Goal: Information Seeking & Learning: Learn about a topic

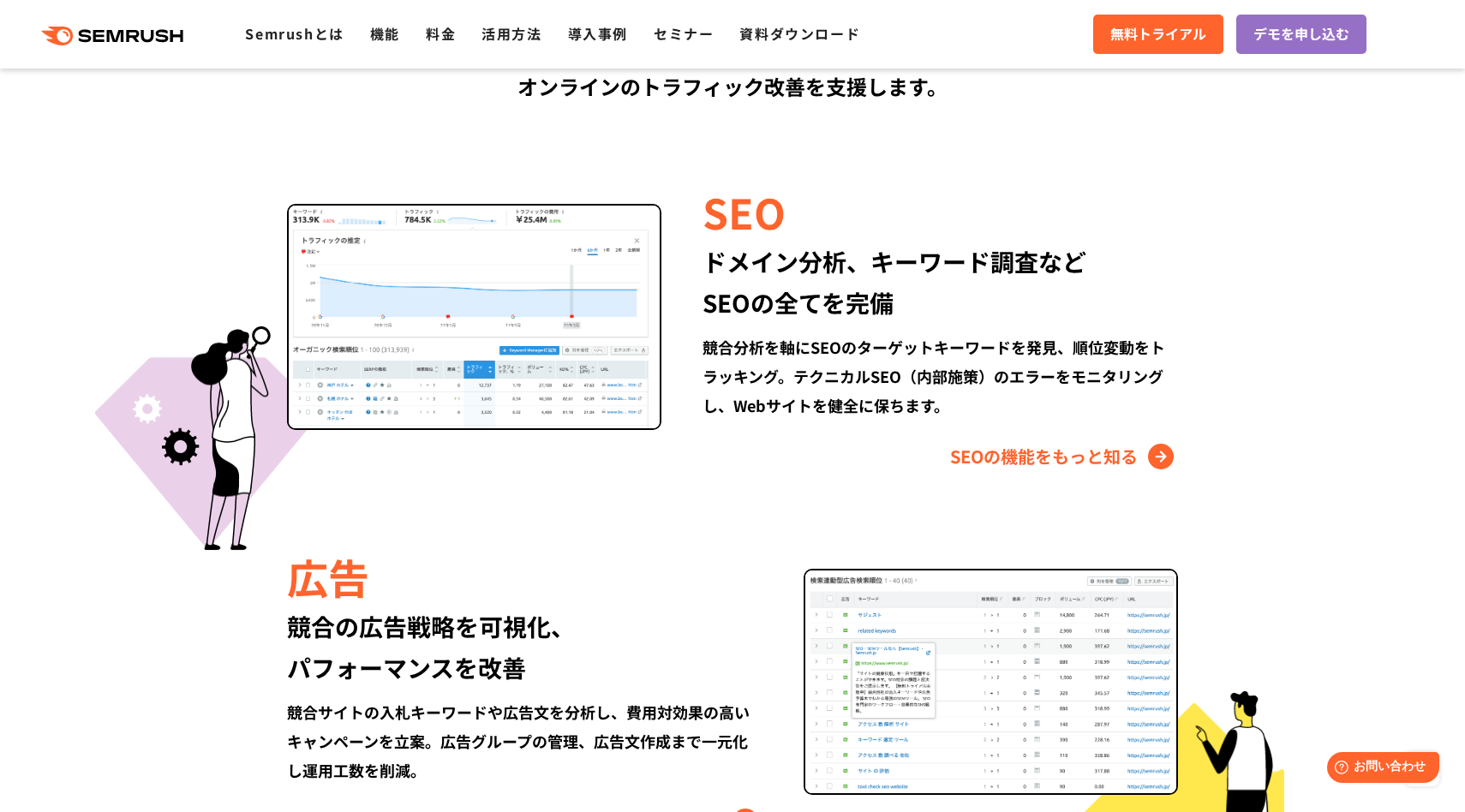
scroll to position [1536, 0]
click at [997, 459] on link "SEOの機能をもっと知る" at bounding box center [1063, 456] width 228 height 27
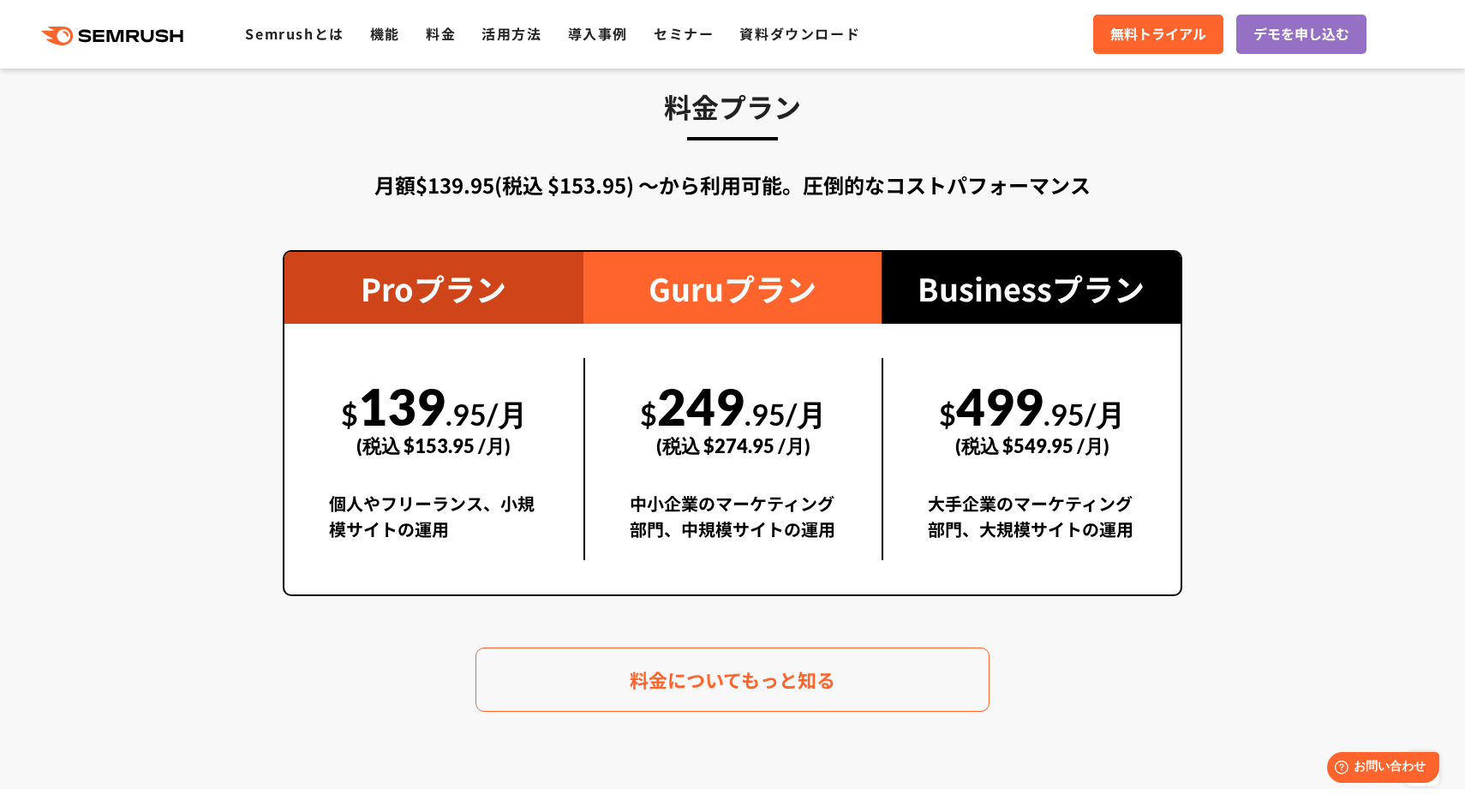
scroll to position [2821, 0]
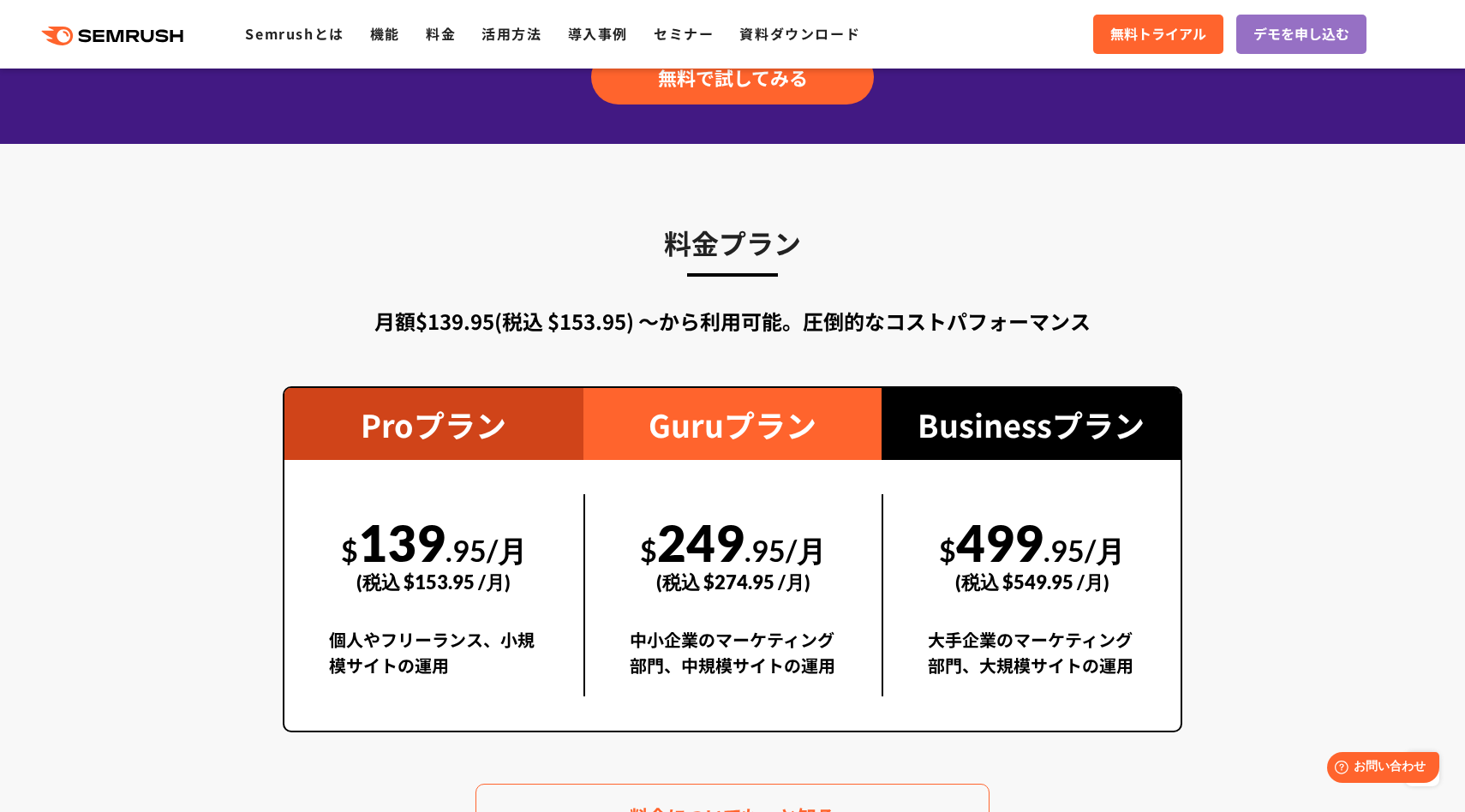
click at [705, 543] on div "$ 249 .95/月 (税込 $274.95 /月)" at bounding box center [733, 554] width 208 height 118
click at [389, 33] on link "機能" at bounding box center [385, 33] width 30 height 21
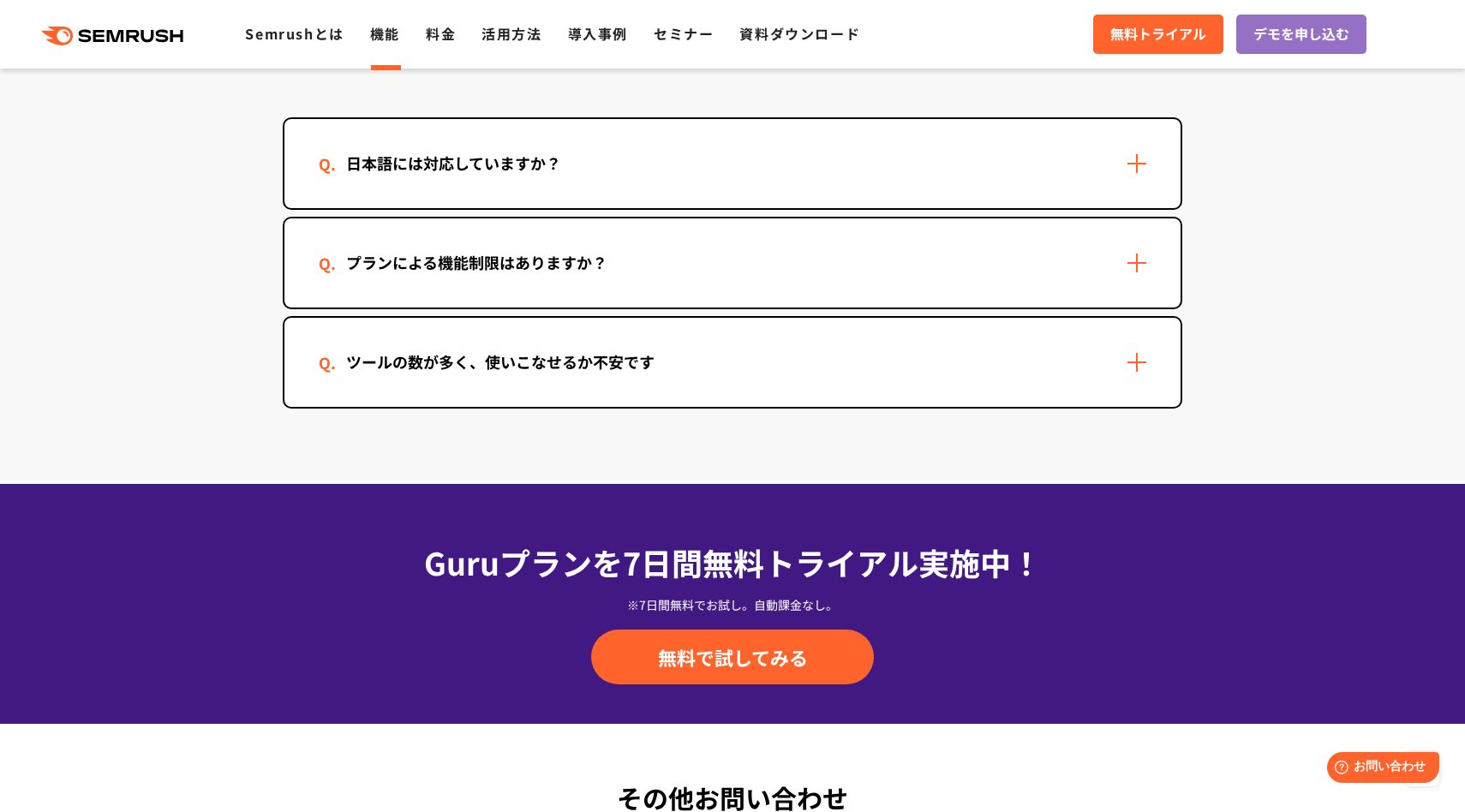
scroll to position [5201, 0]
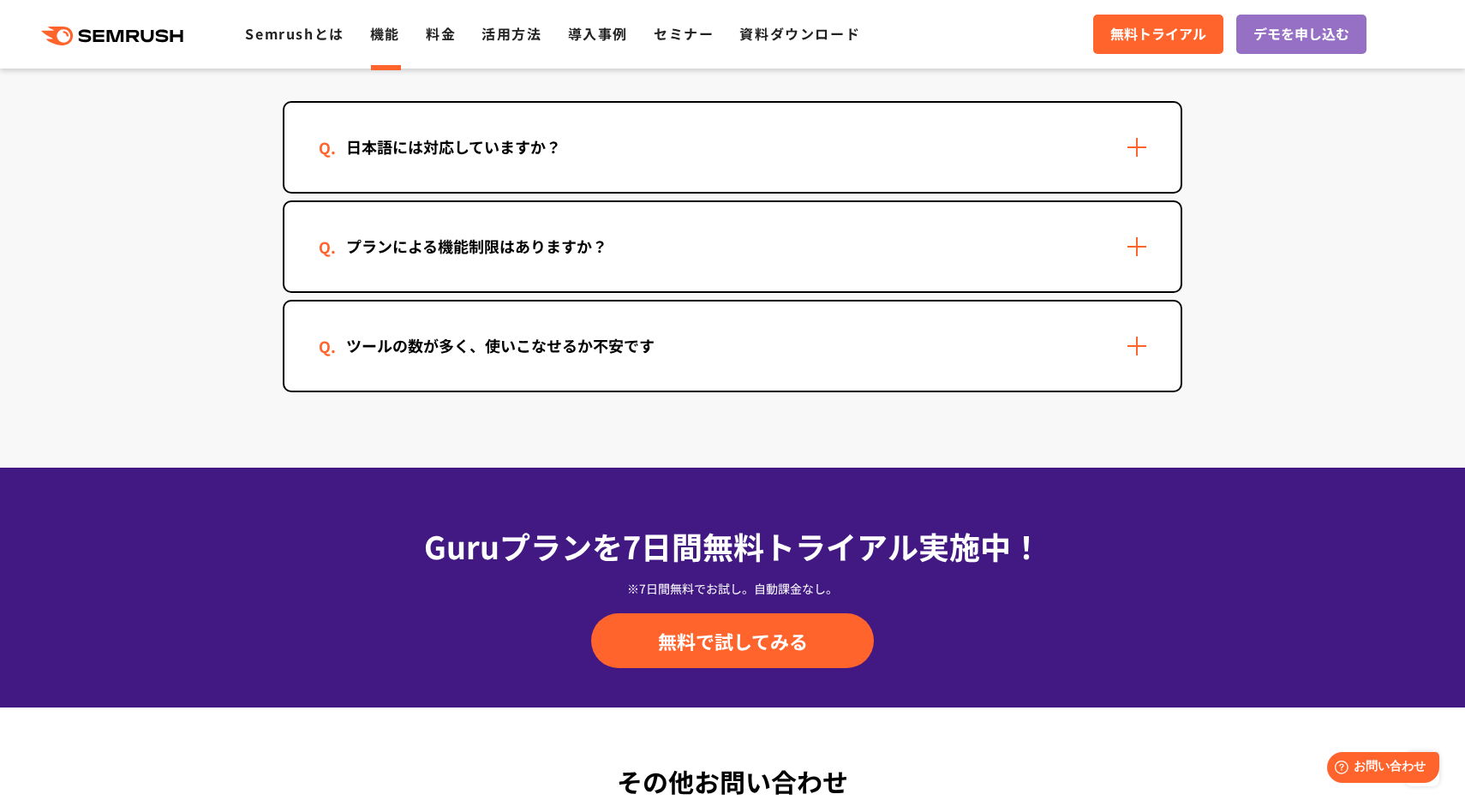
click at [453, 260] on div "プランによる機能制限はありますか？" at bounding box center [732, 246] width 897 height 89
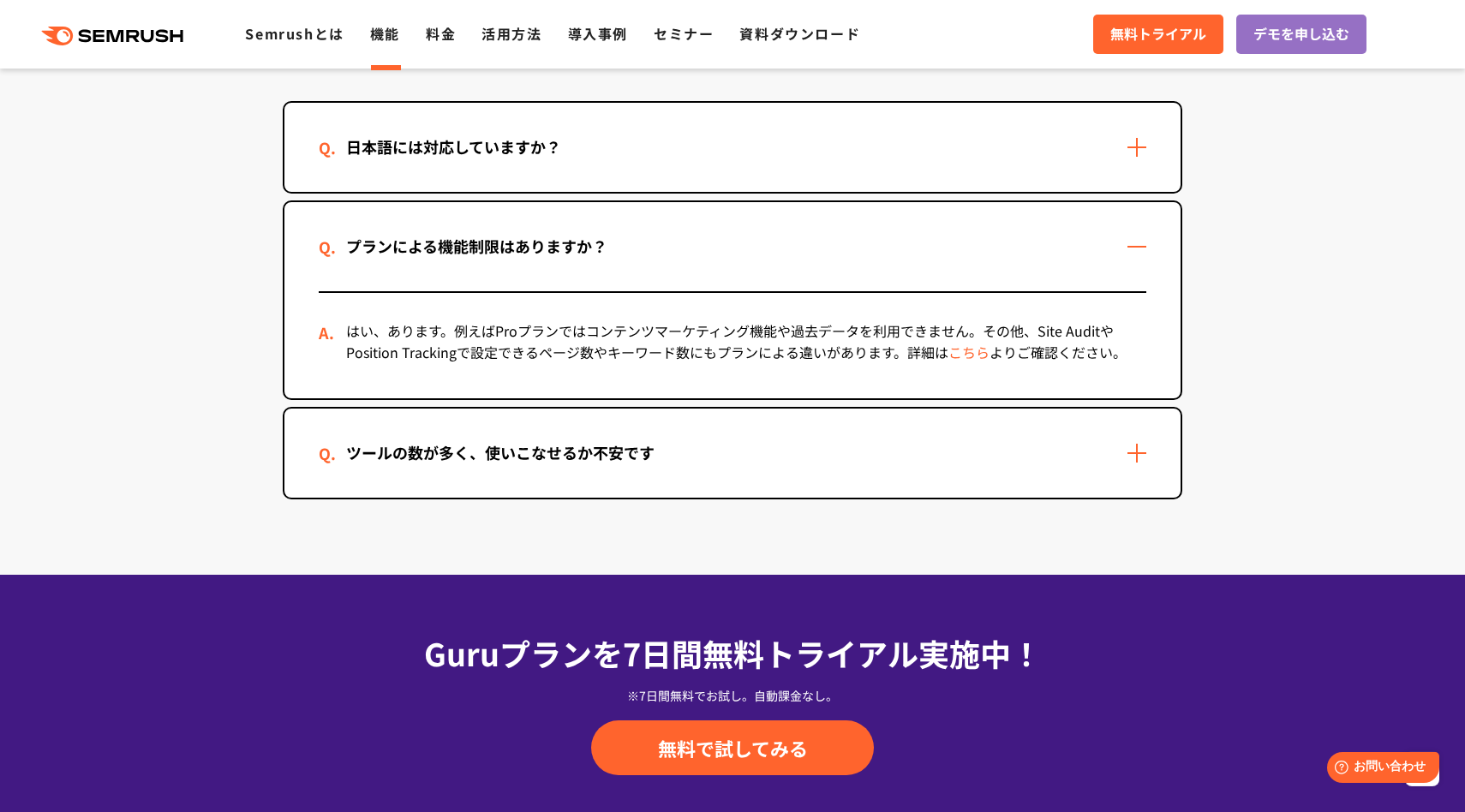
click at [450, 257] on div "プランによる機能制限はありますか？" at bounding box center [477, 245] width 316 height 25
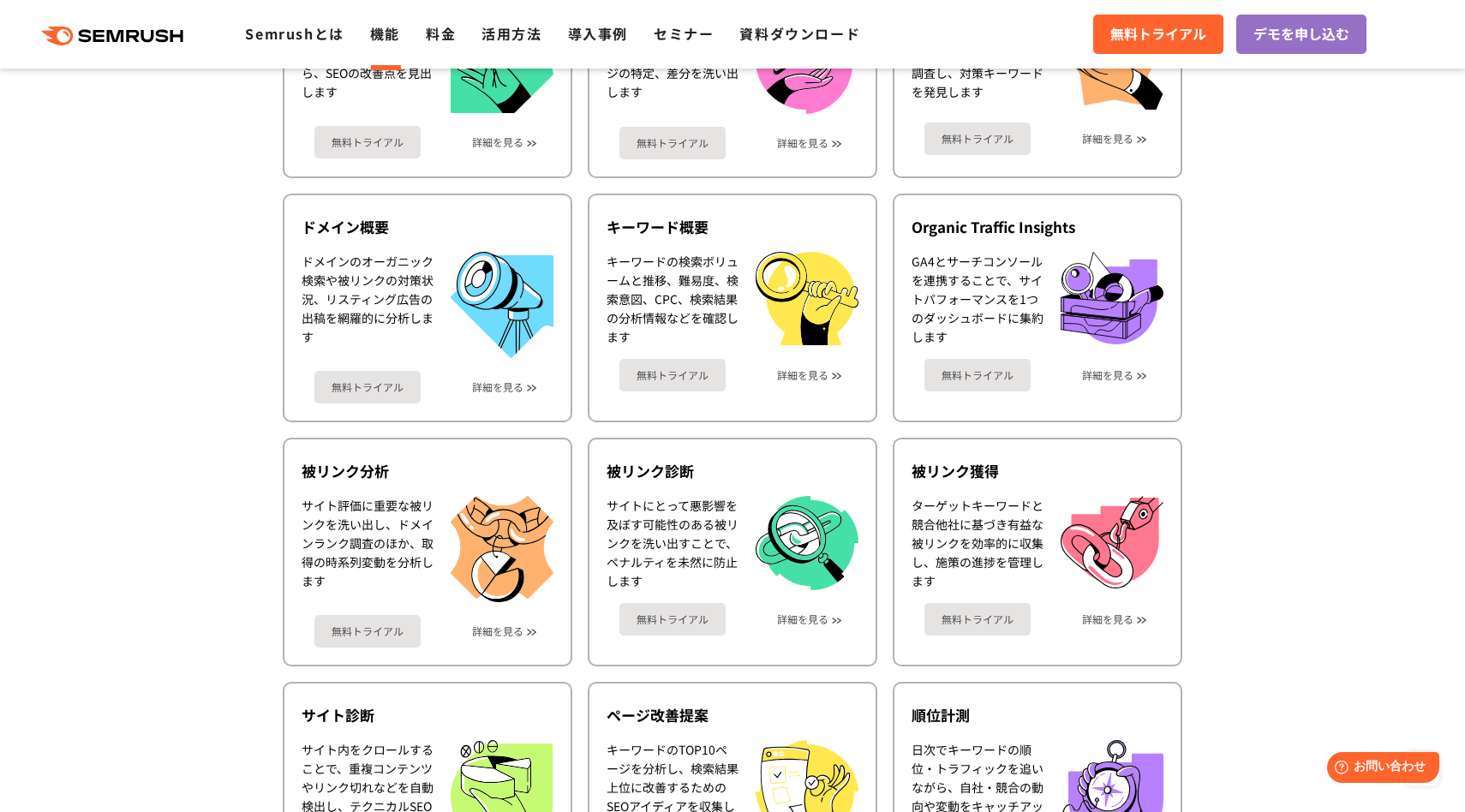
scroll to position [609, 0]
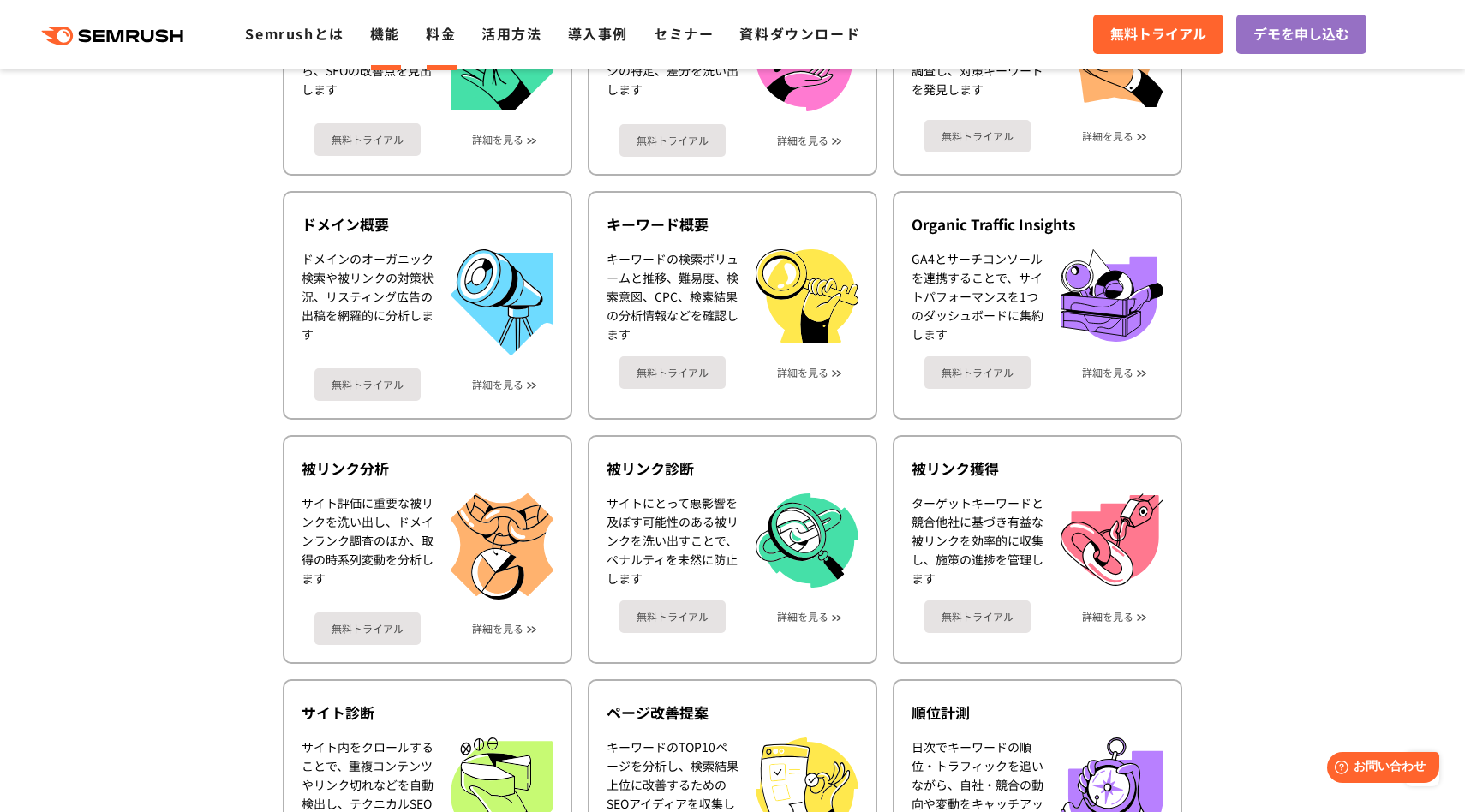
click at [441, 35] on link "料金" at bounding box center [441, 33] width 30 height 21
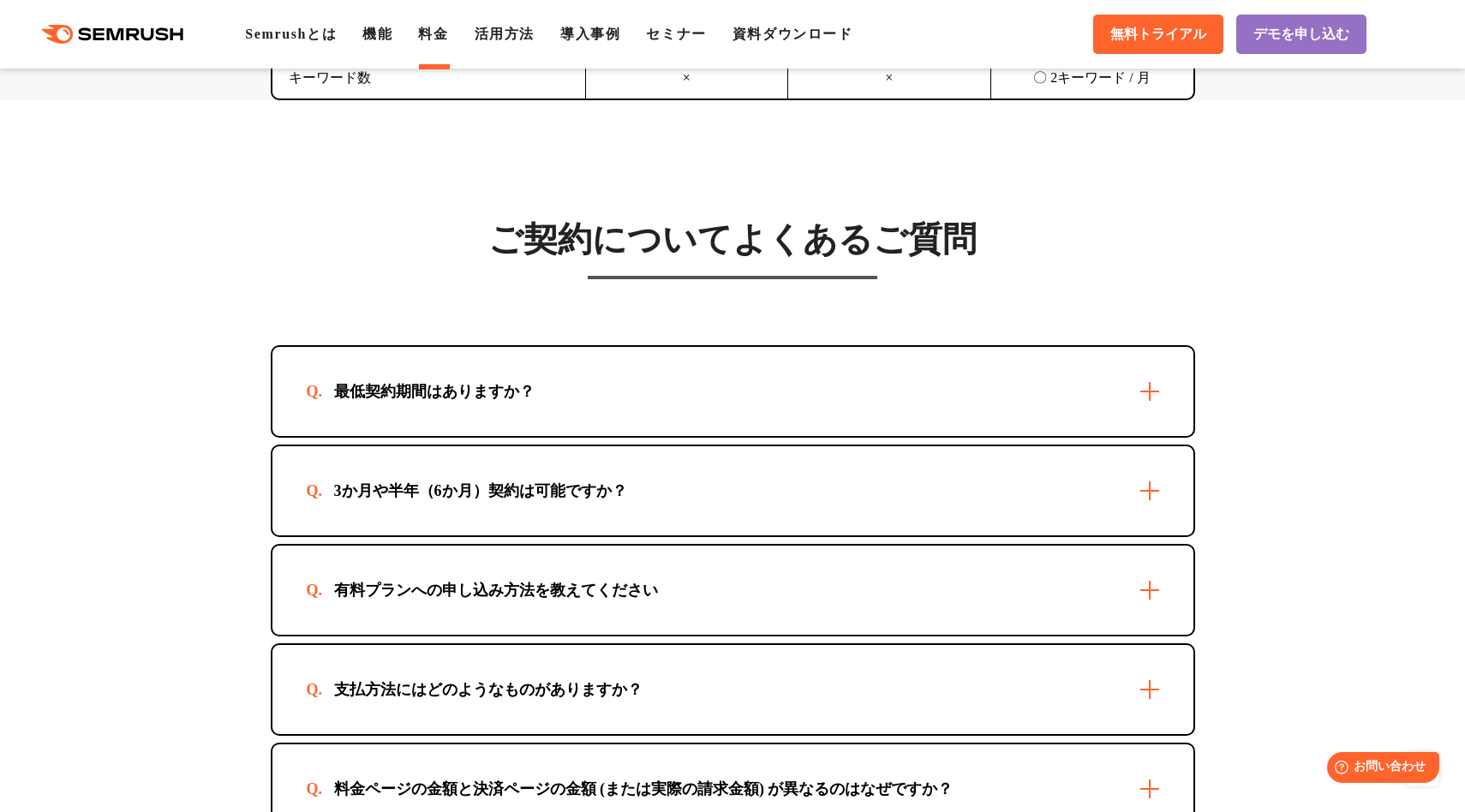
scroll to position [4937, 0]
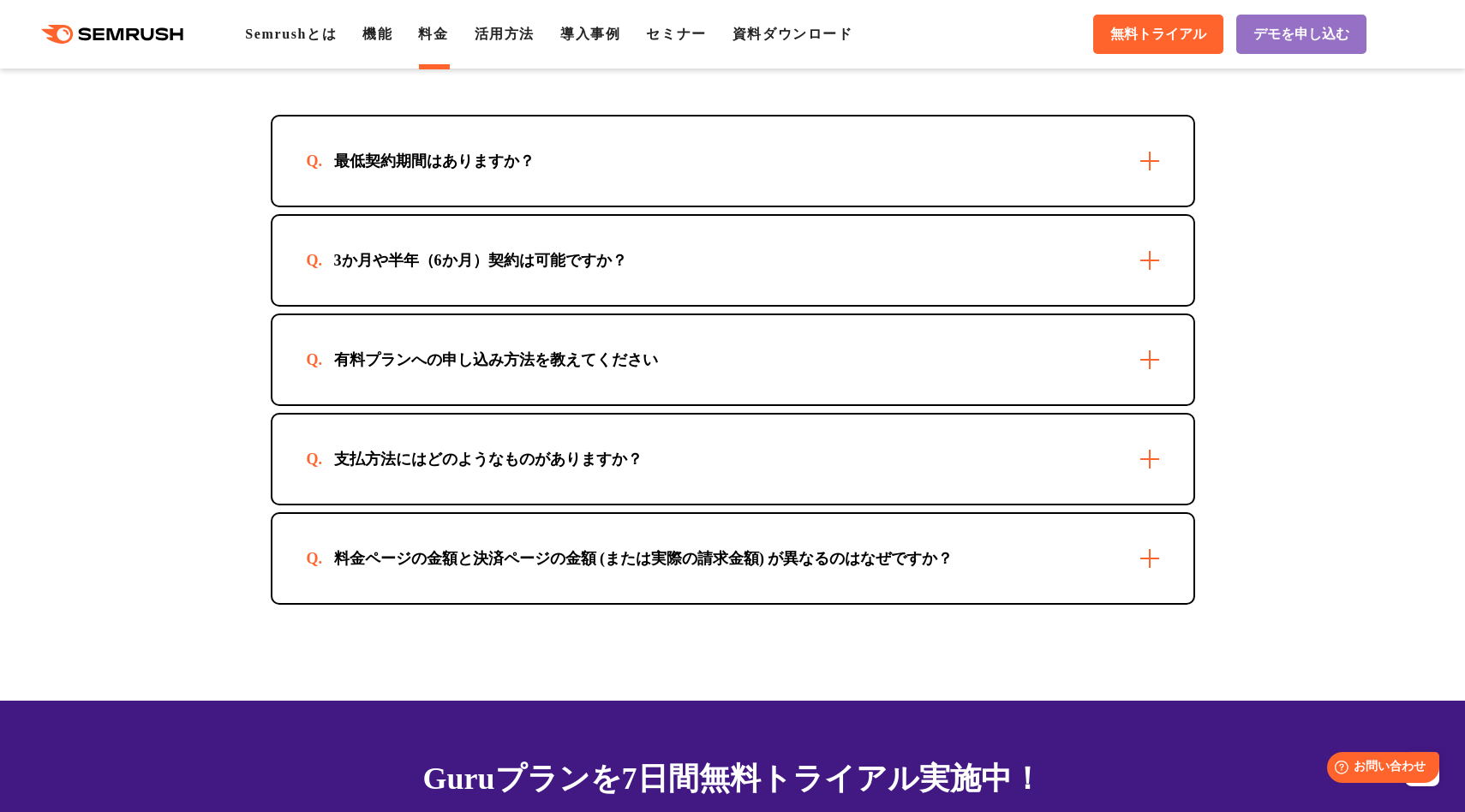
click at [204, 179] on section "ご契約についてよくあるご質問 最低契約期間はありますか？ 最短1か月からご利用いただけます。 3か月や半年（6か月）契約は可能ですか？ 可能です。お申込方法に…" at bounding box center [732, 285] width 1465 height 831
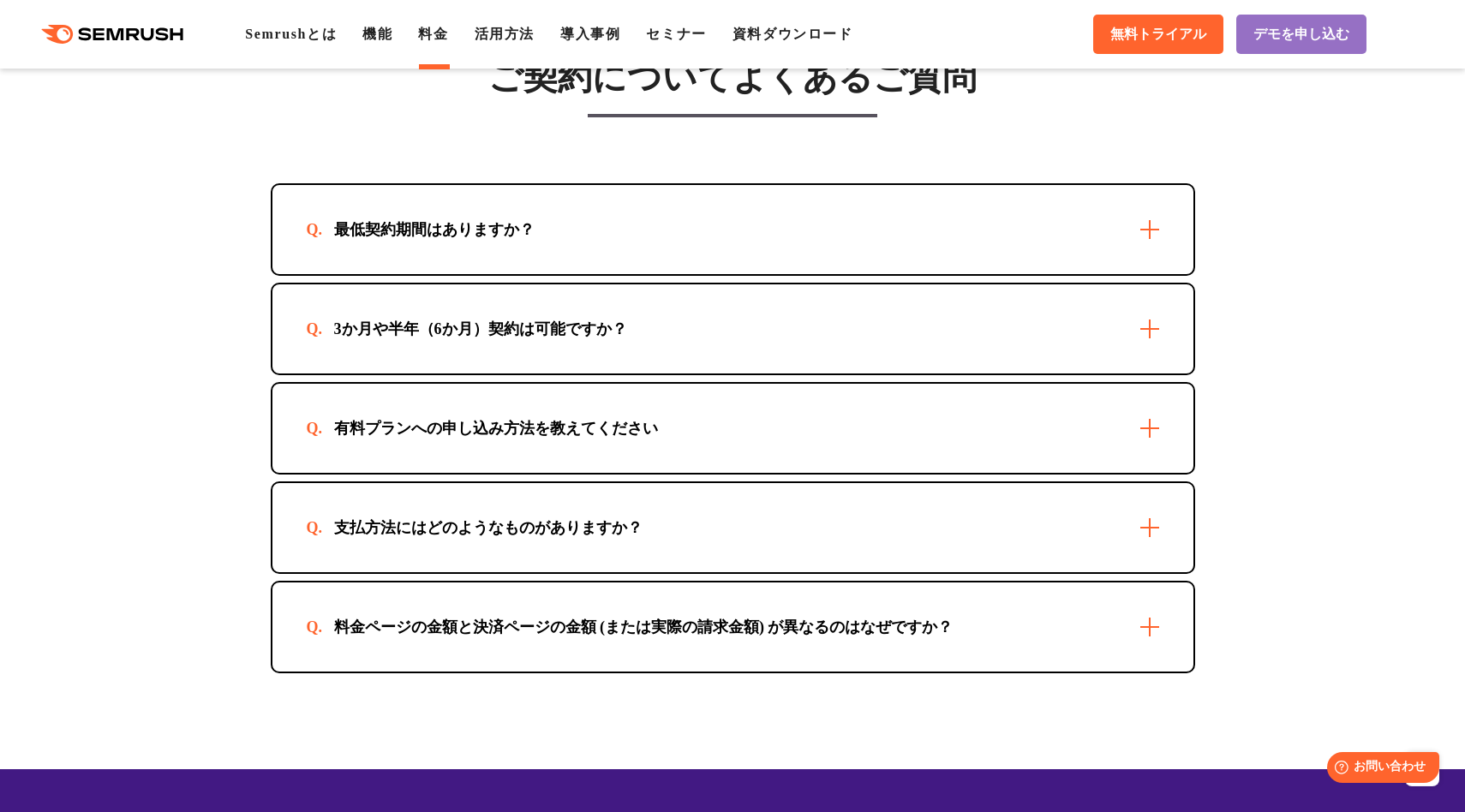
scroll to position [4848, 0]
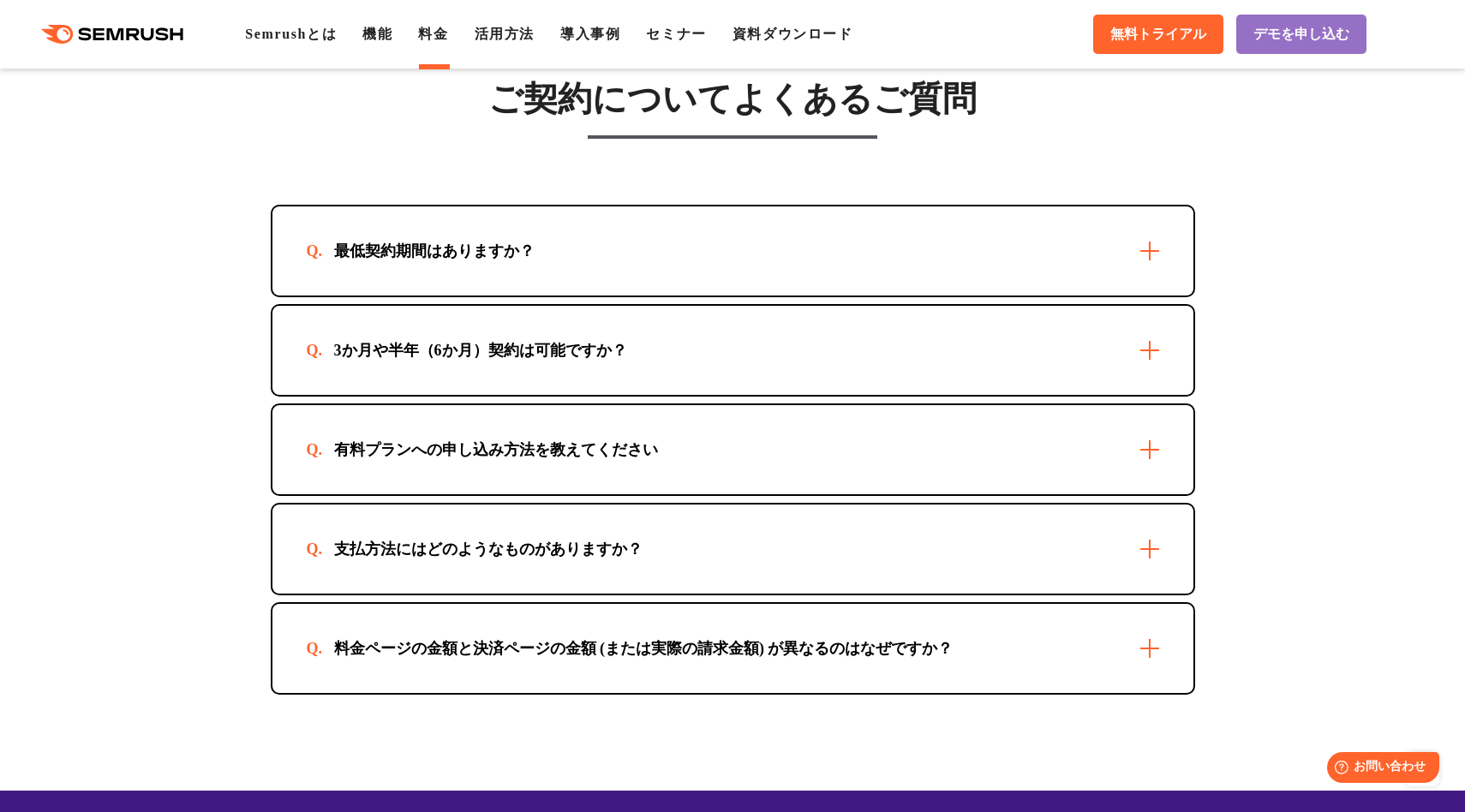
click at [163, 18] on div ".cls {fill: #FF642D;} .cls {fill: #FF642D;} Semrushとは 機能 料金 活用方法 導入事例 セミナー 資料ダウ…" at bounding box center [732, 34] width 1465 height 52
click at [162, 35] on icon ".cls {fill: #FF642D;}" at bounding box center [113, 34] width 193 height 19
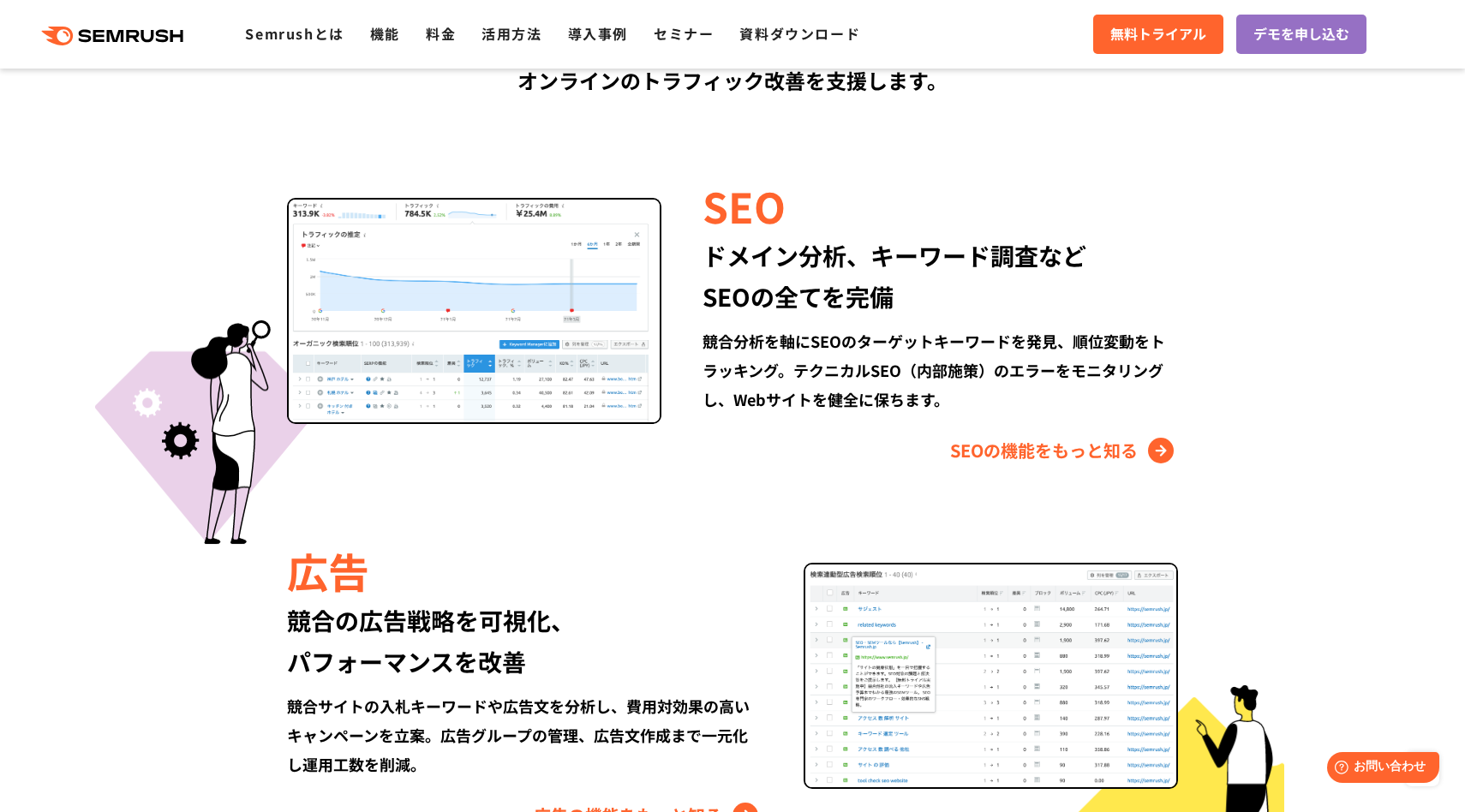
scroll to position [1563, 0]
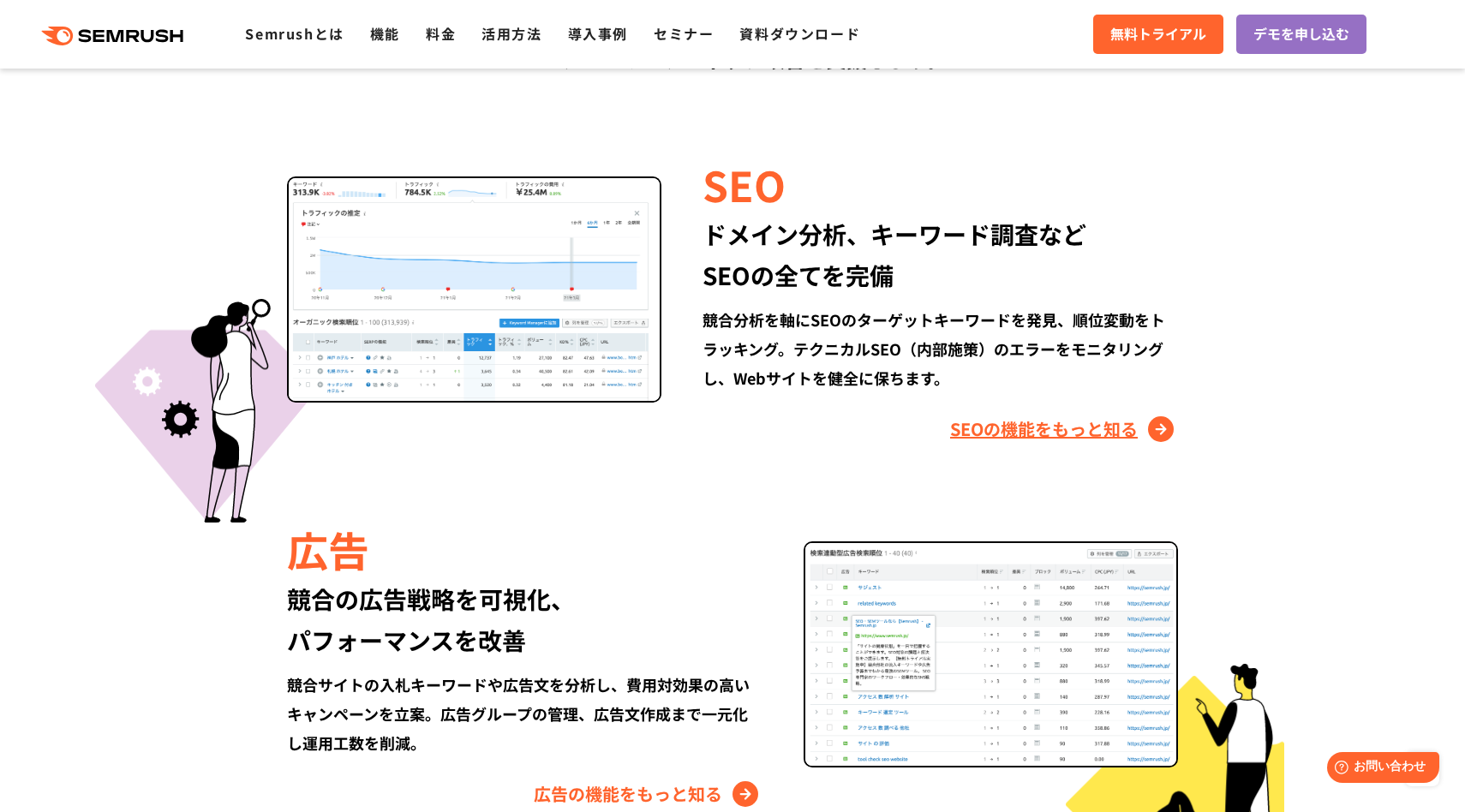
click at [997, 435] on link "SEOの機能をもっと知る" at bounding box center [1063, 429] width 228 height 27
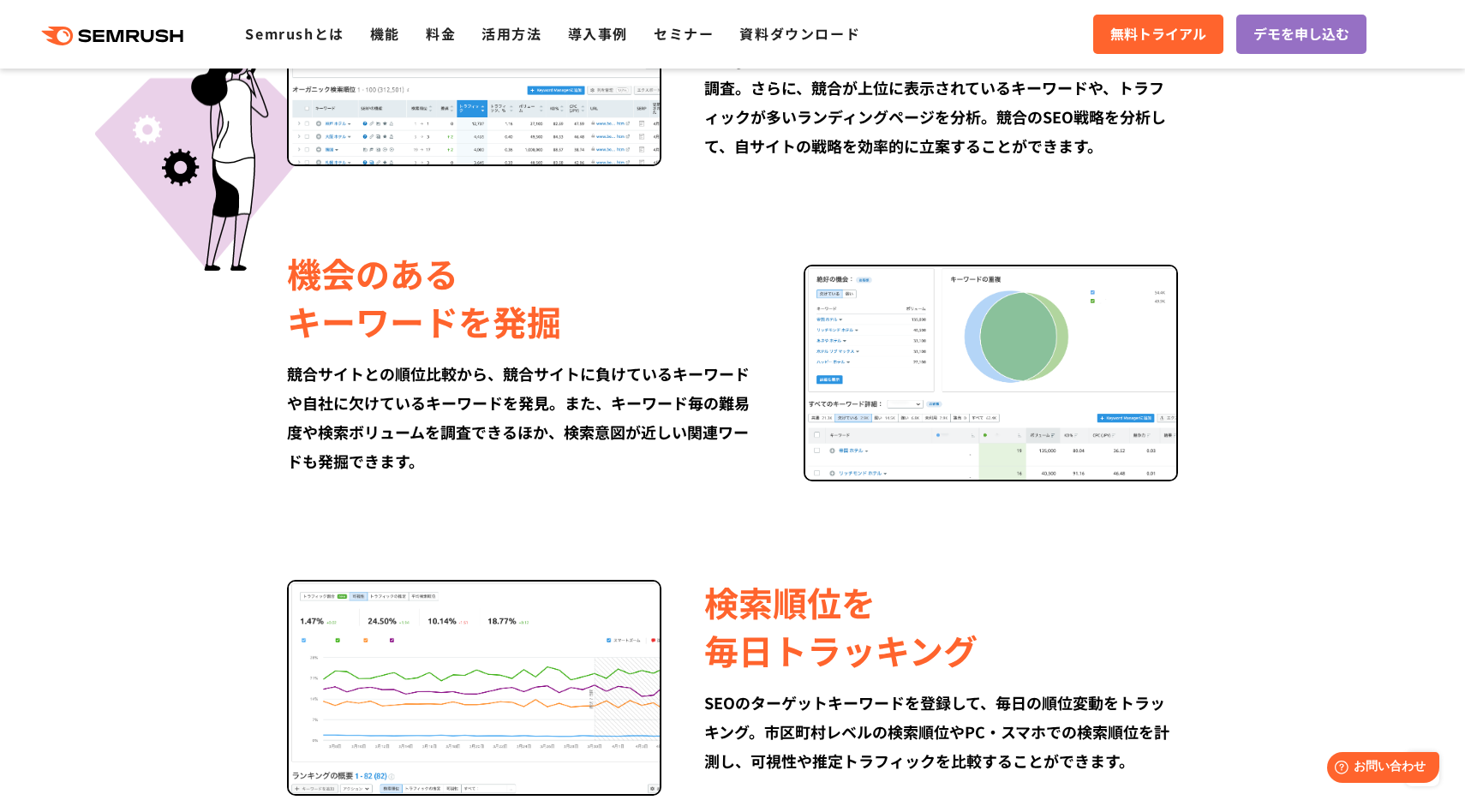
scroll to position [1218, 0]
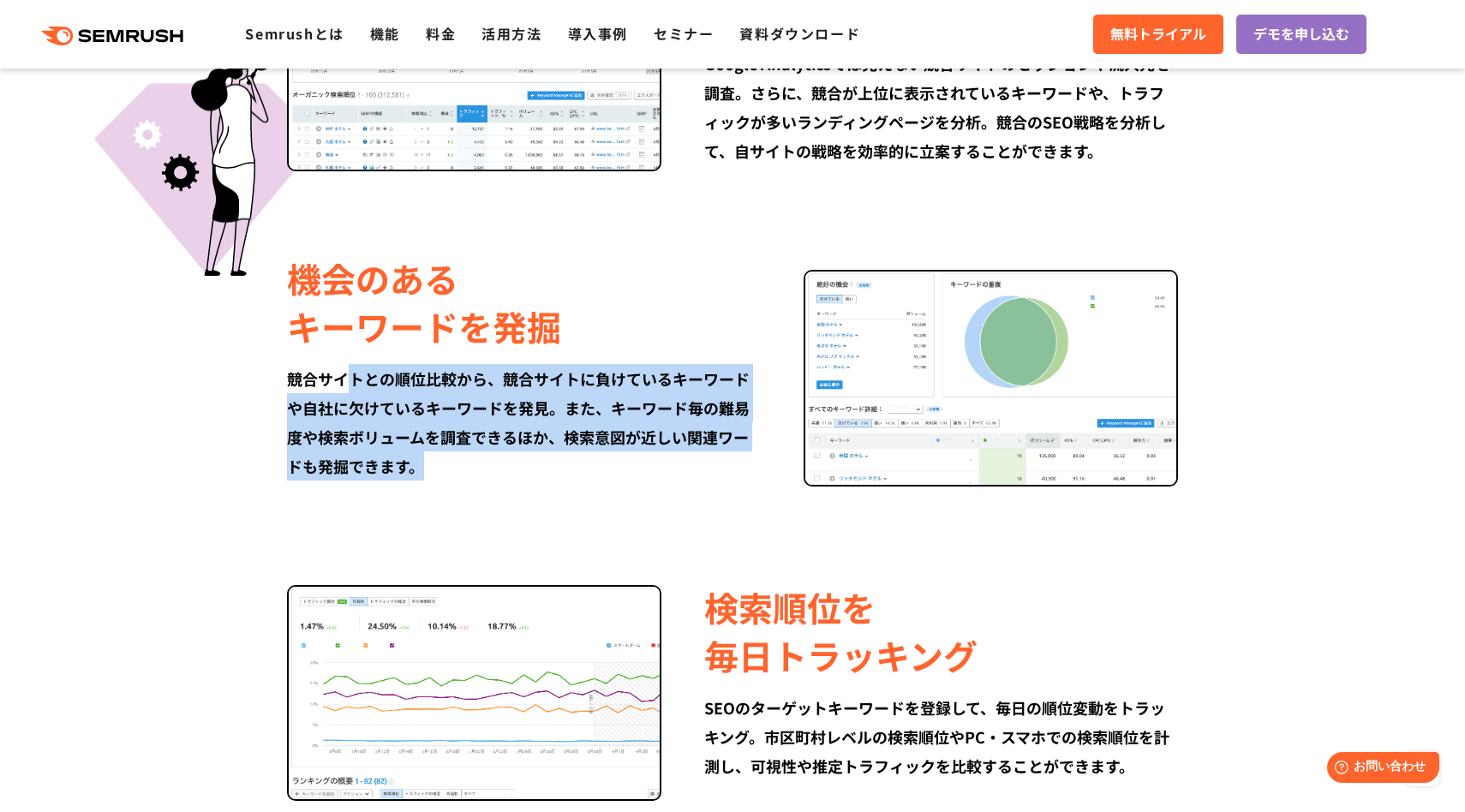
drag, startPoint x: 345, startPoint y: 373, endPoint x: 755, endPoint y: 472, distance: 421.8
click at [755, 473] on div "競合サイトとの順位比較から、競合サイトに負けているキーワードや自社に欠けているキーワードを発見。また、キーワード毎の難易度や検索ボリュームを調査できるほか、検…" at bounding box center [524, 422] width 474 height 117
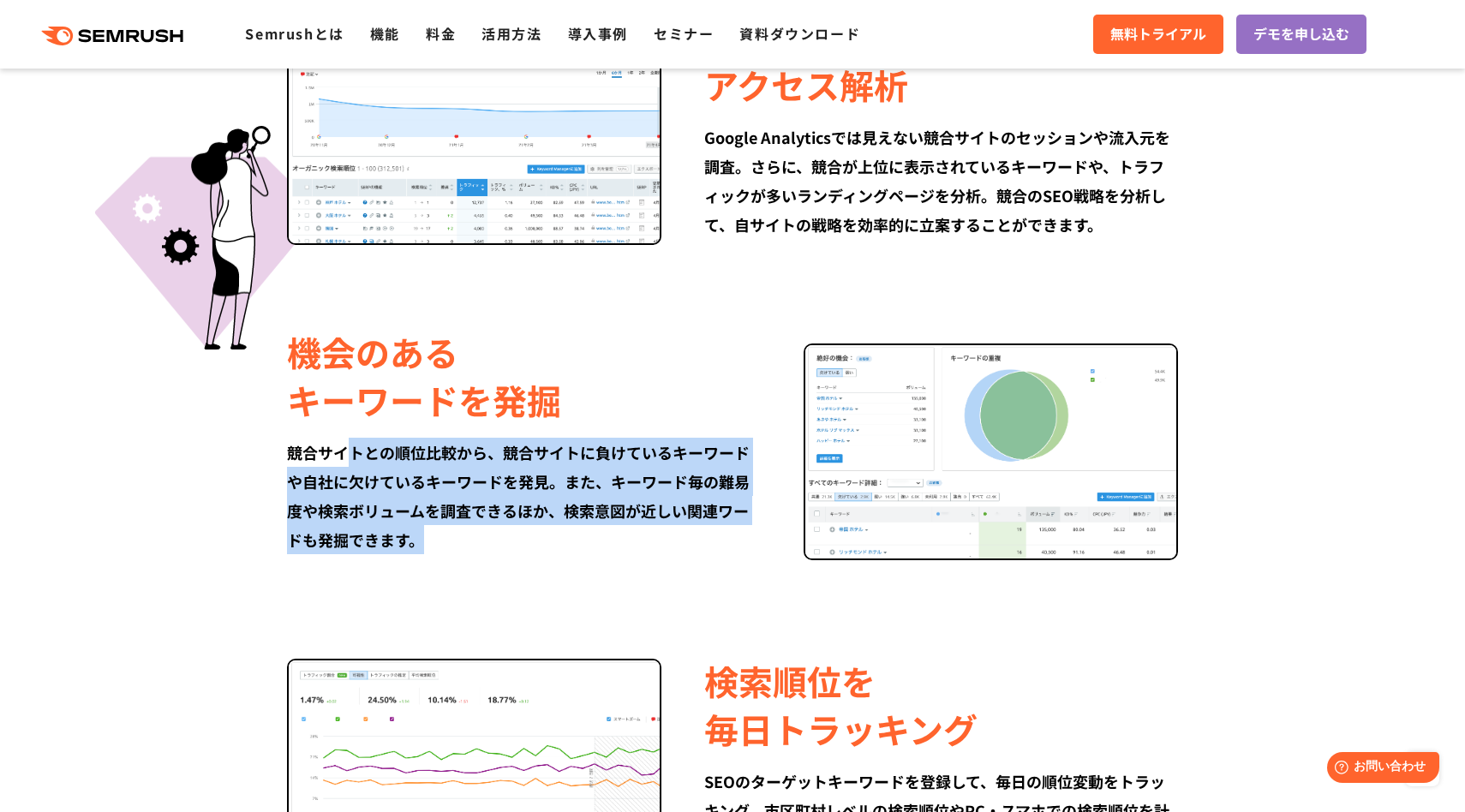
scroll to position [971, 0]
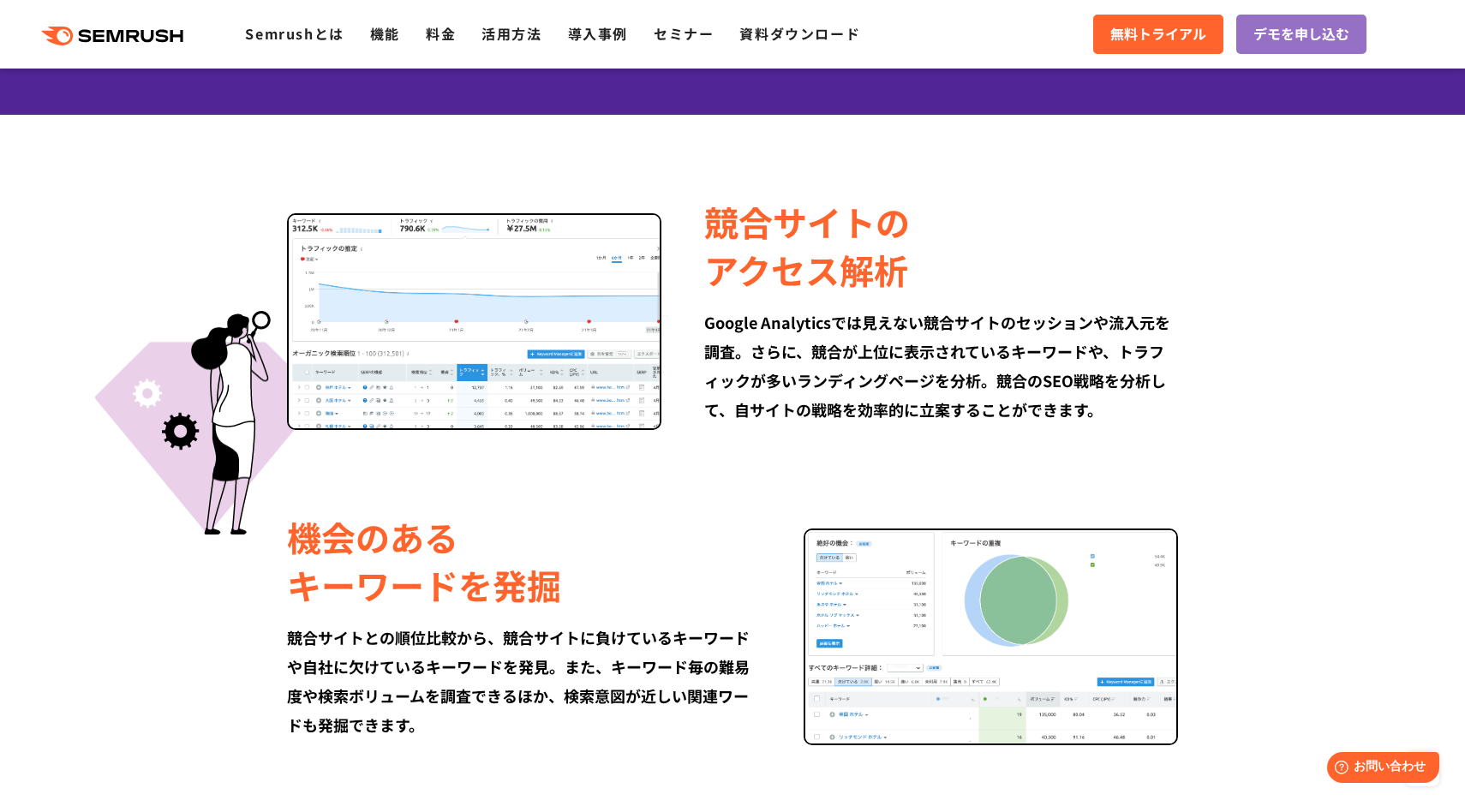
scroll to position [960, 0]
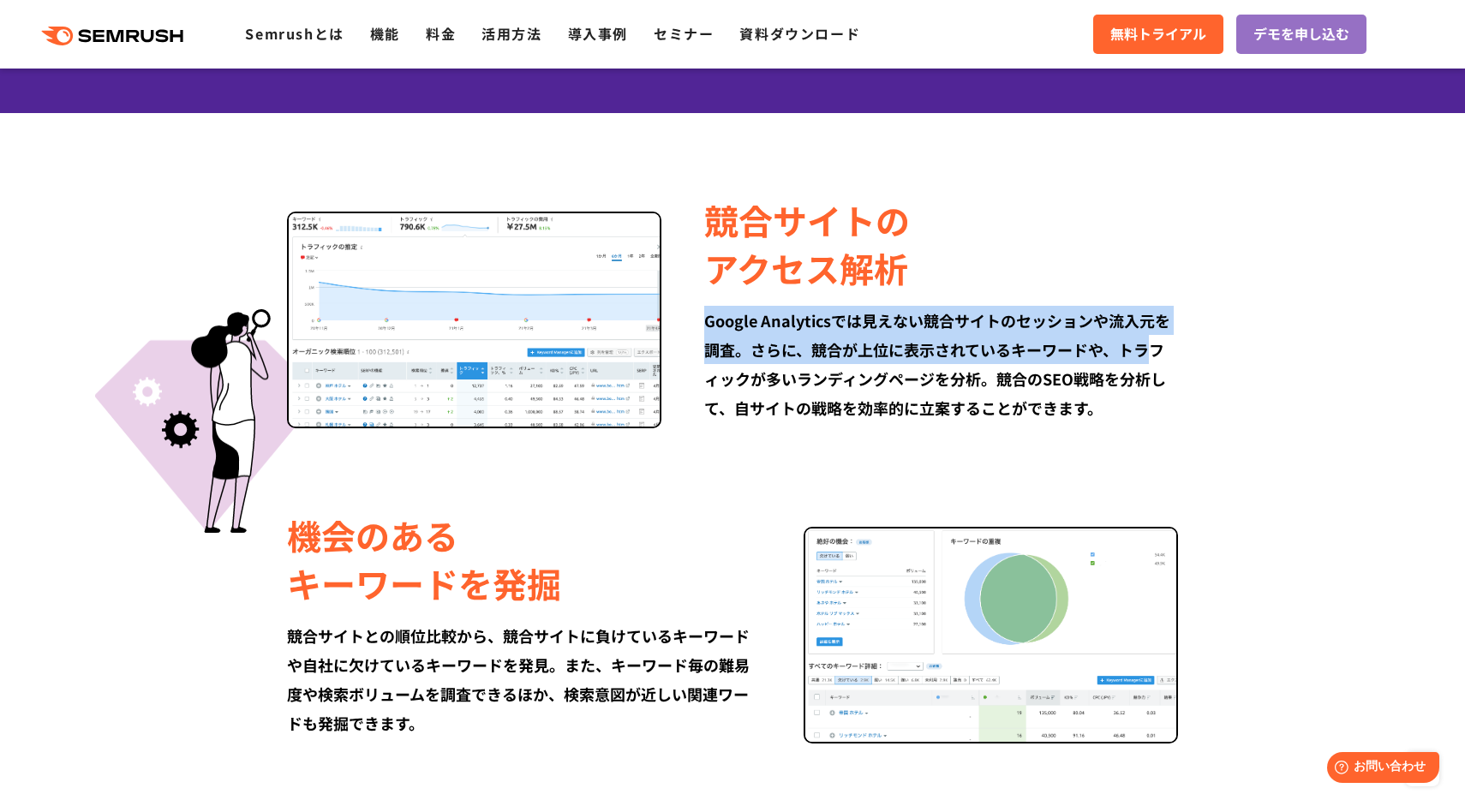
drag, startPoint x: 706, startPoint y: 318, endPoint x: 1157, endPoint y: 350, distance: 452.1
click at [1157, 350] on div "Google Analyticsでは見えない競合サイトのセッションや流入元を調査。さらに、競合が上位に表示されているキーワードや、トラフィックが多いランディン…" at bounding box center [941, 364] width 474 height 117
click at [573, 347] on img at bounding box center [474, 319] width 374 height 216
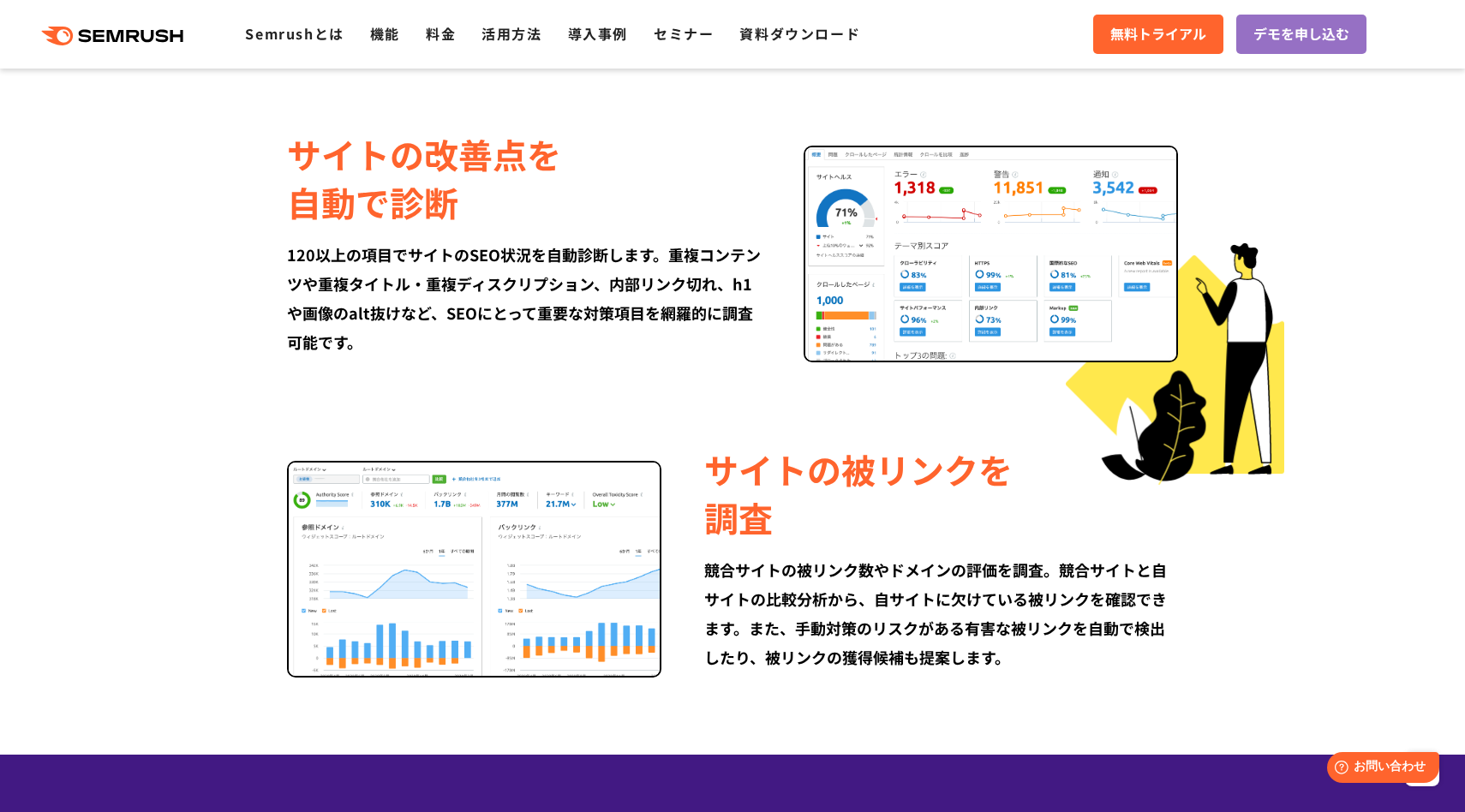
scroll to position [1979, 0]
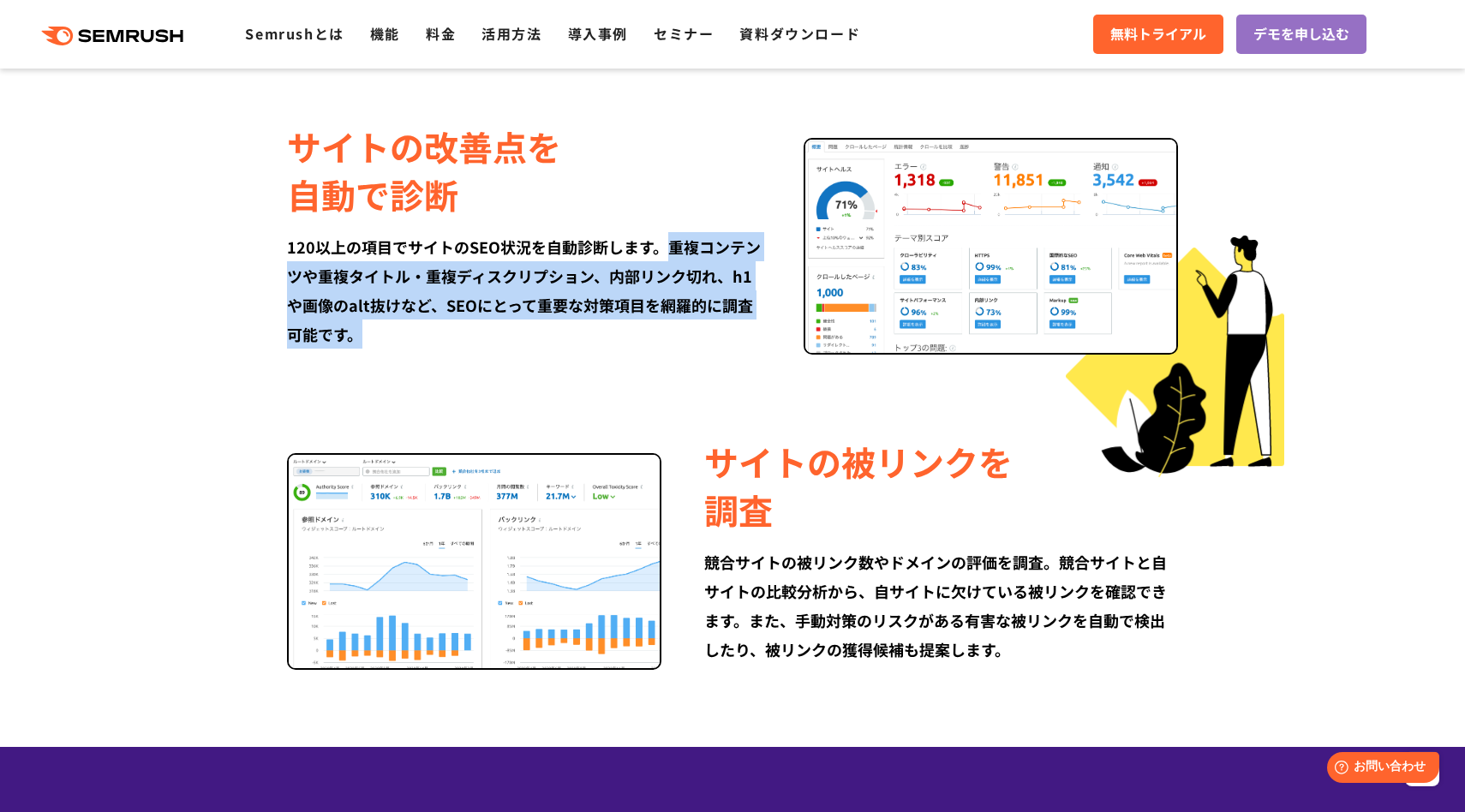
drag, startPoint x: 672, startPoint y: 251, endPoint x: 777, endPoint y: 346, distance: 141.6
click at [777, 346] on div "サイトの改善点を 自動で診断 120以上の項目でサイトのSEO状況を自動診断します。重複コンテンツや重複タイトル・重複ディスクリプション、内部リンク切れ、h1…" at bounding box center [545, 235] width 517 height 226
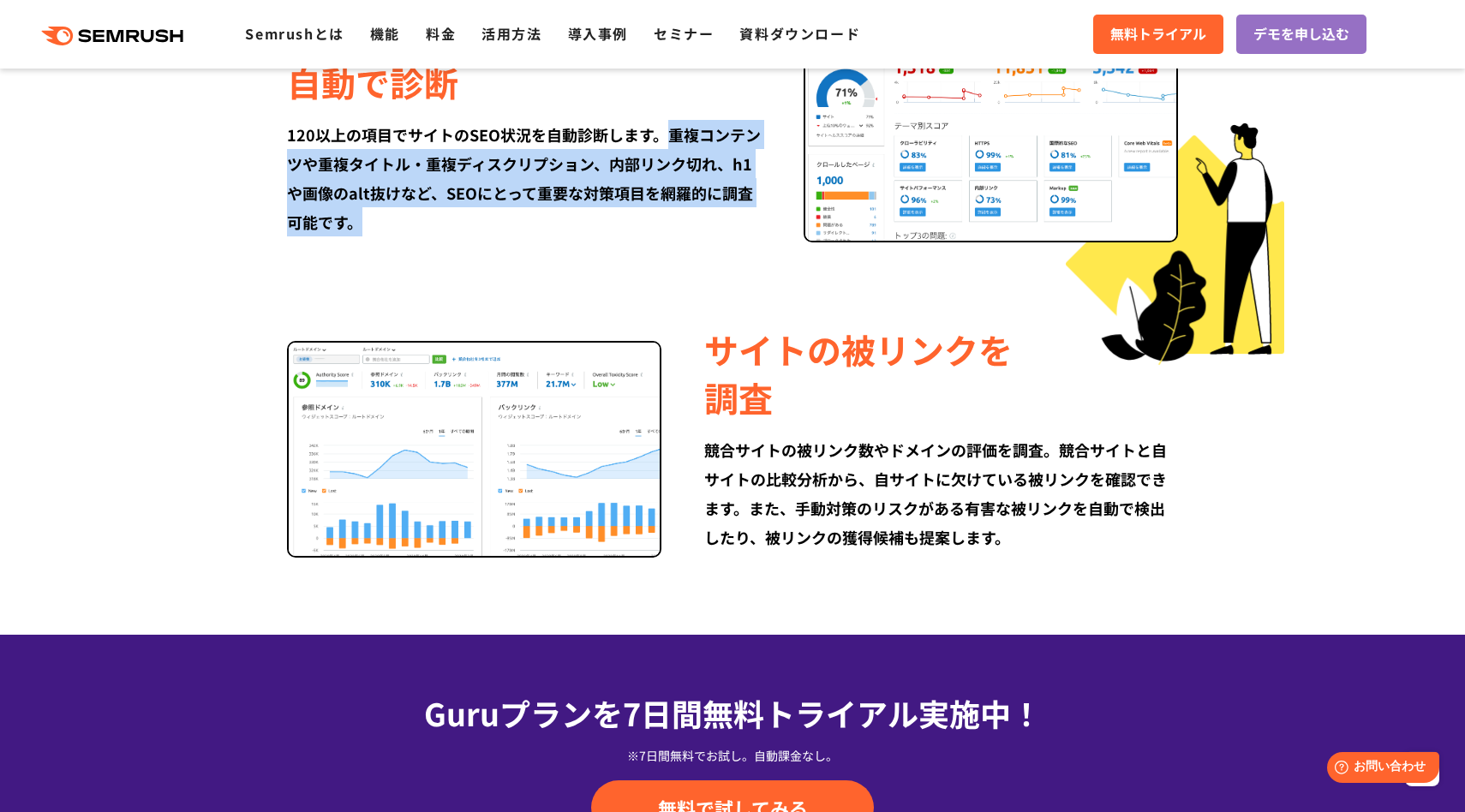
scroll to position [2097, 0]
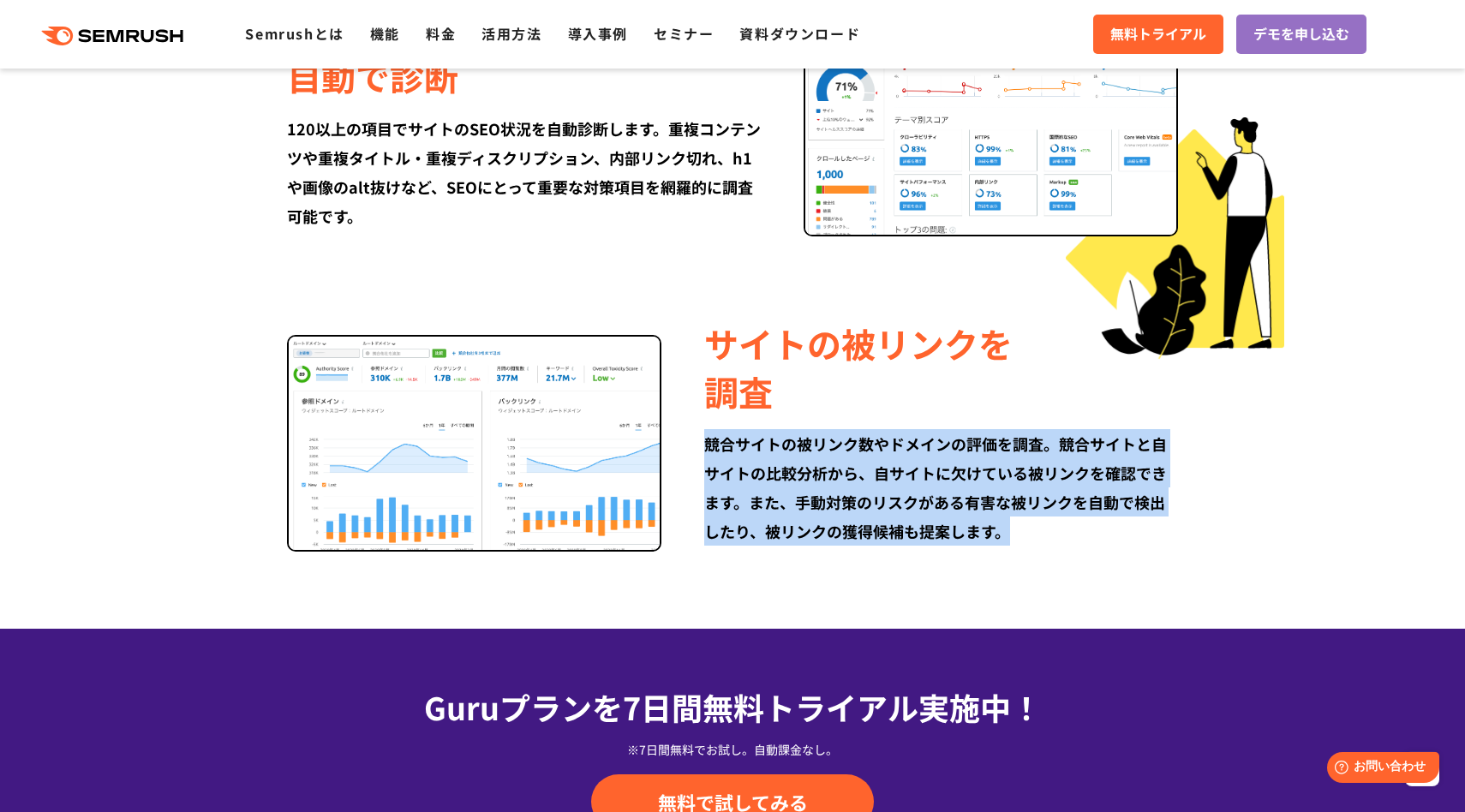
drag, startPoint x: 708, startPoint y: 447, endPoint x: 1237, endPoint y: 534, distance: 536.1
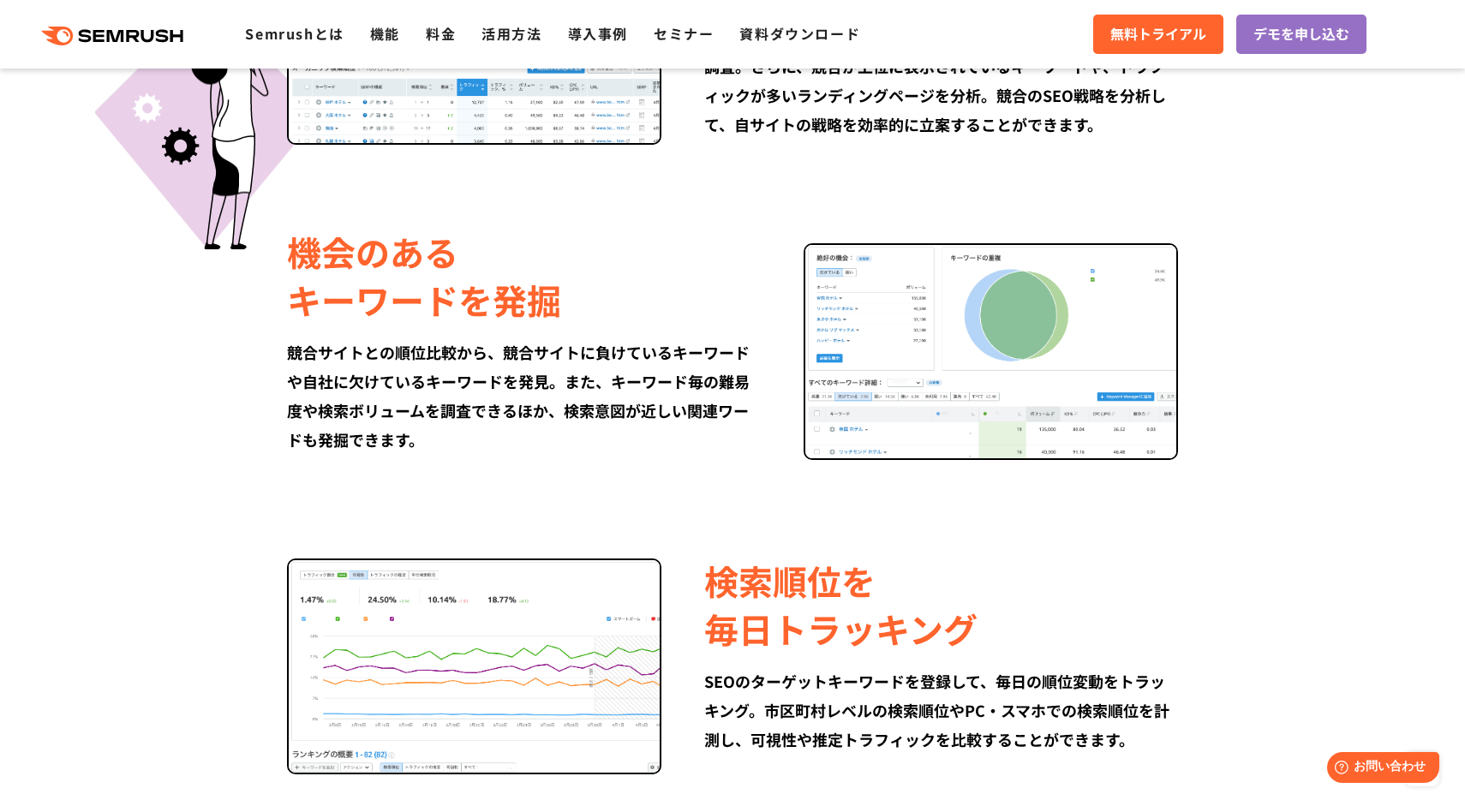
scroll to position [1245, 0]
